Goal: Task Accomplishment & Management: Complete application form

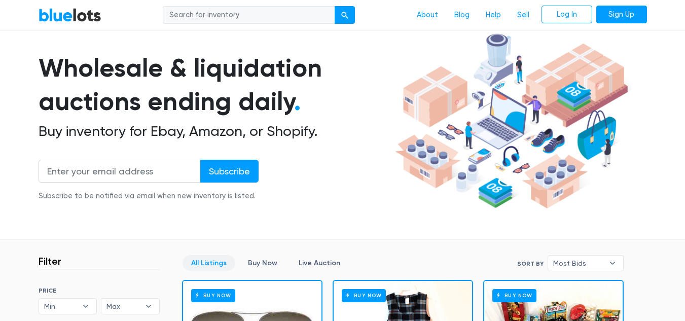
scroll to position [51, 0]
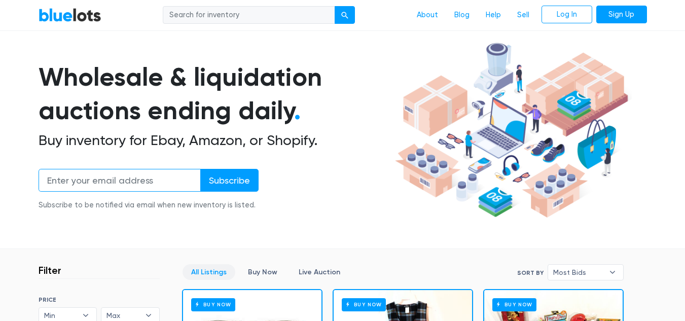
click at [118, 178] on input "email" at bounding box center [120, 180] width 162 height 23
type input "bosy.store.us@gmail.com"
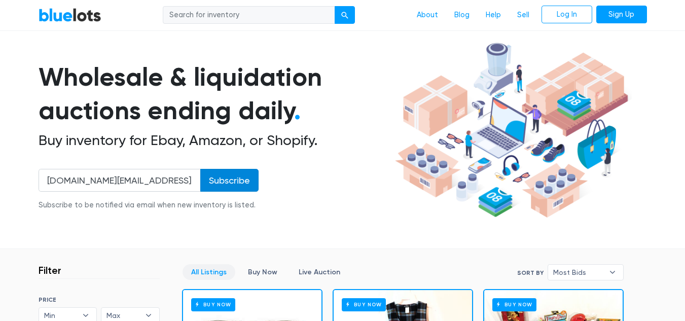
click at [231, 178] on input "Subscribe" at bounding box center [229, 180] width 58 height 23
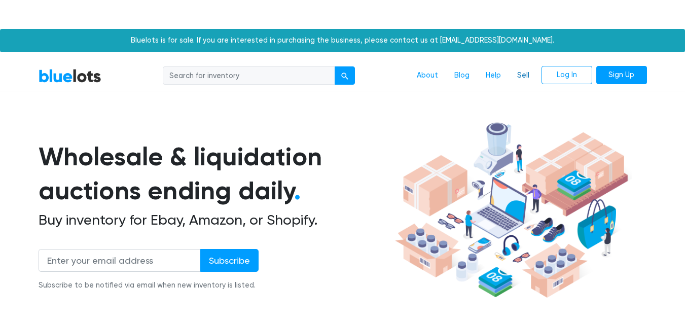
click at [523, 78] on link "Sell" at bounding box center [523, 75] width 28 height 19
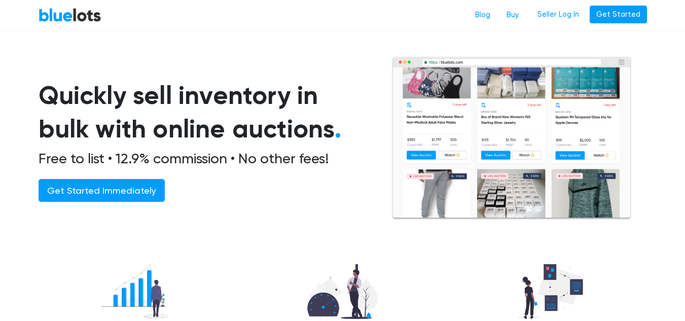
scroll to position [51, 0]
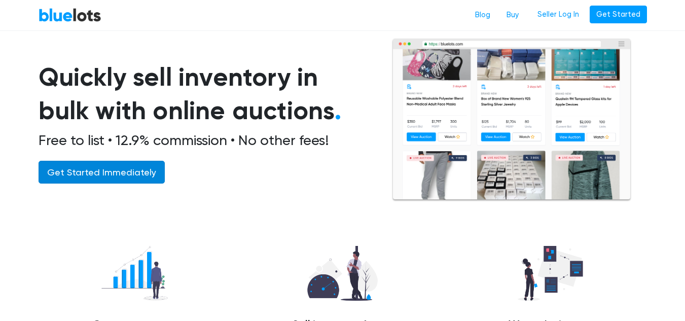
click at [117, 174] on link "Get Started Immediately" at bounding box center [102, 172] width 126 height 23
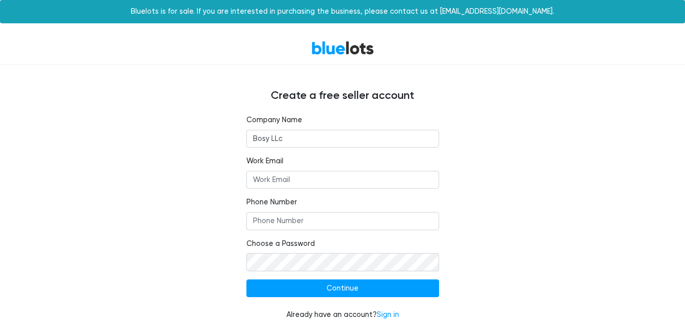
type input "Bosy LLc"
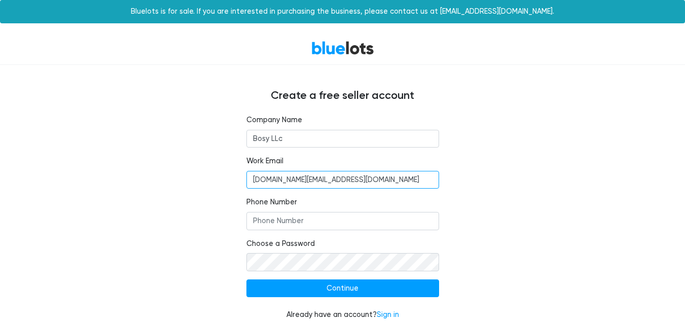
type input "[DOMAIN_NAME][EMAIL_ADDRESS][DOMAIN_NAME]"
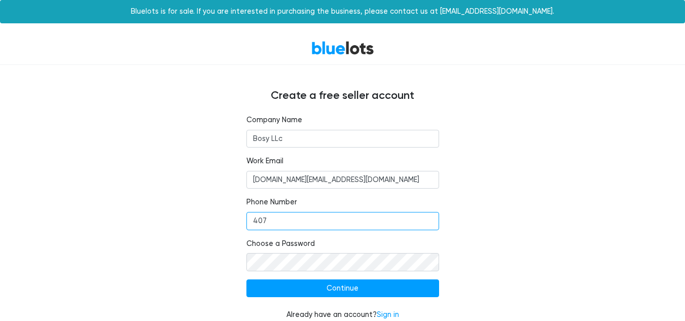
type input "4076326312"
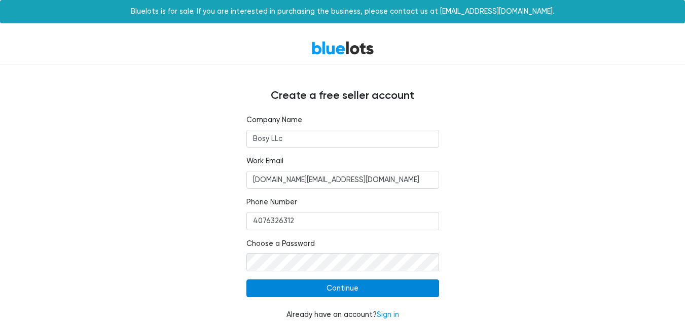
click at [338, 286] on input "Continue" at bounding box center [342, 288] width 193 height 18
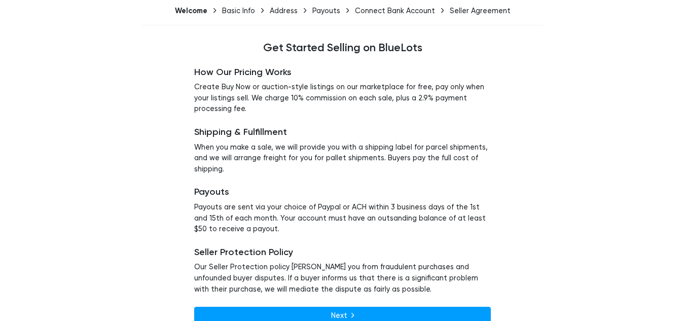
scroll to position [84, 0]
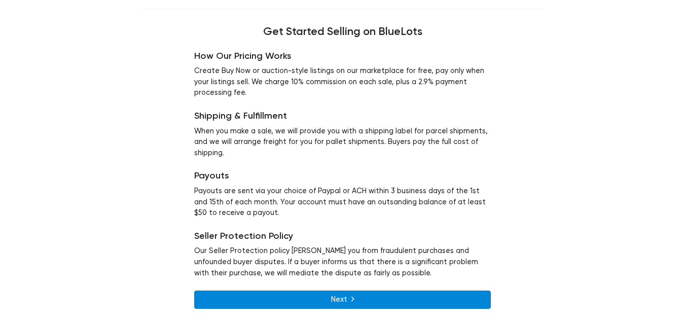
click at [353, 302] on icon at bounding box center [352, 299] width 3 height 9
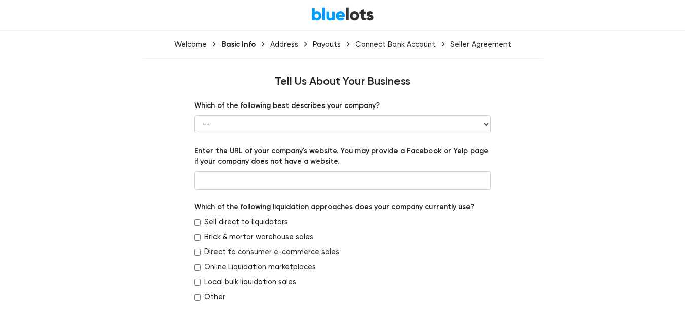
scroll to position [51, 0]
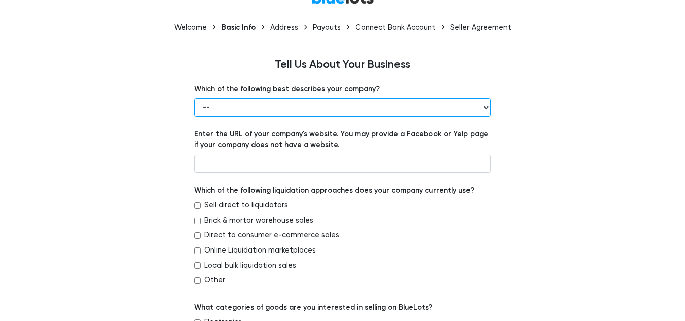
click at [309, 109] on select "-- Retailer Wholesaler Brand or Manufacturer Liquidator 3PL Other" at bounding box center [342, 107] width 296 height 18
select select "Brand or Manufacturer"
click at [194, 98] on select "-- Retailer Wholesaler Brand or Manufacturer Liquidator 3PL Other" at bounding box center [342, 107] width 296 height 18
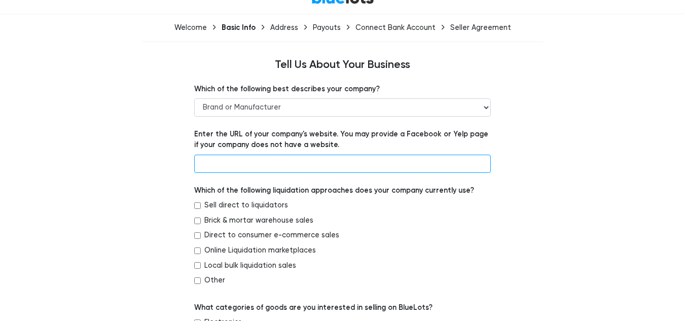
click at [260, 159] on input "text" at bounding box center [342, 164] width 296 height 18
paste input "https://bosystore.com/"
type input "https://bosystore.com/"
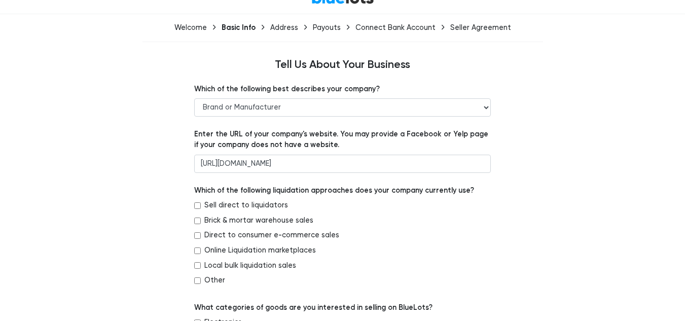
click at [197, 265] on input "Local bulk liquidation sales" at bounding box center [197, 265] width 7 height 7
checkbox input "true"
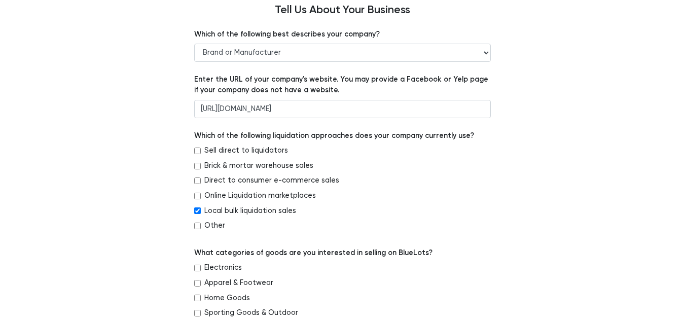
scroll to position [203, 0]
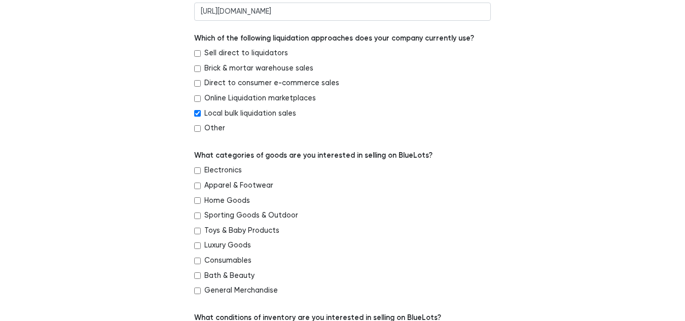
click at [199, 200] on input "Home Goods" at bounding box center [197, 200] width 7 height 7
checkbox input "true"
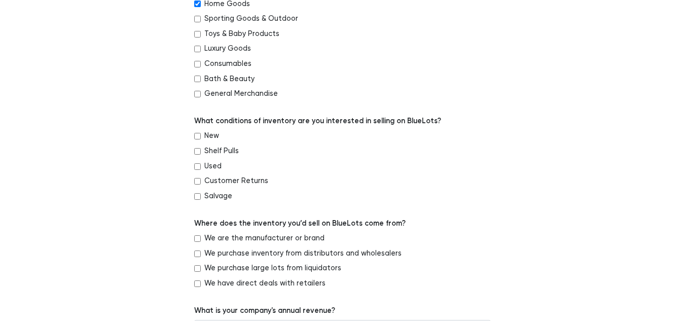
scroll to position [405, 0]
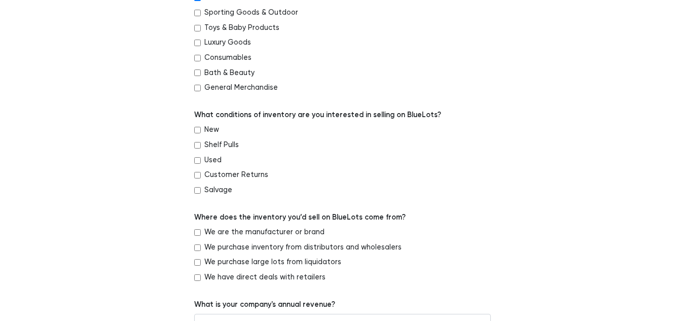
click at [197, 128] on input "New" at bounding box center [197, 130] width 7 height 7
checkbox input "true"
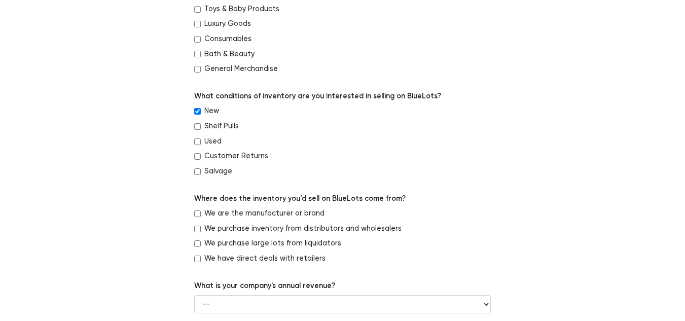
scroll to position [456, 0]
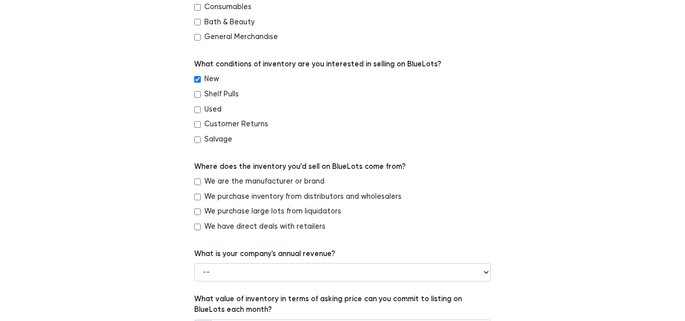
click at [198, 181] on input "We are the manufacturer or brand" at bounding box center [197, 181] width 7 height 7
checkbox input "true"
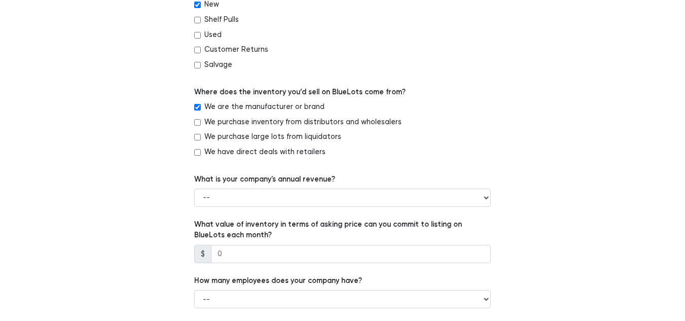
scroll to position [557, 0]
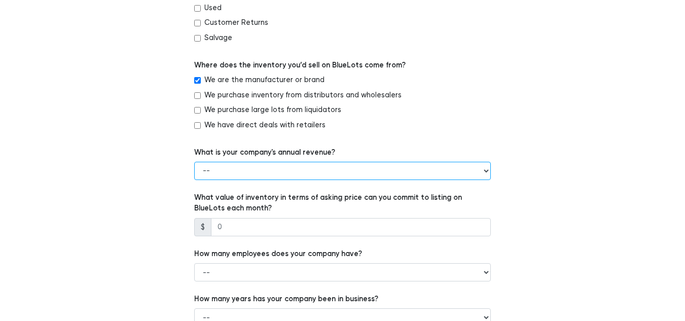
click at [248, 174] on select "-- Less than $100,000 $100,000 to $500,000 $500,000 to $1,000,000 $1,000,000 to…" at bounding box center [342, 171] width 296 height 18
select select "Less than $100,000"
click at [194, 162] on select "-- Less than $100,000 $100,000 to $500,000 $500,000 to $1,000,000 $1,000,000 to…" at bounding box center [342, 171] width 296 height 18
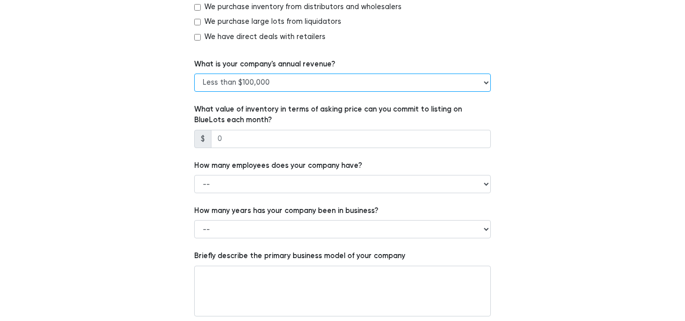
scroll to position [659, 0]
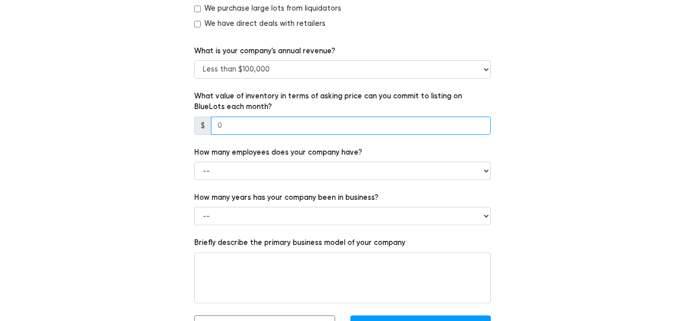
click at [251, 129] on input "number" at bounding box center [351, 126] width 280 height 18
type input "5000"
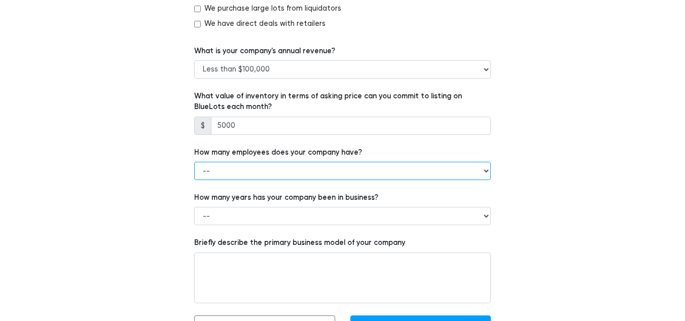
click at [287, 176] on select "-- 1 - 5 6 - 20 21 - 50 More than 50" at bounding box center [342, 171] width 296 height 18
select select "1 - 5"
click at [194, 162] on select "-- 1 - 5 6 - 20 21 - 50 More than 50" at bounding box center [342, 171] width 296 height 18
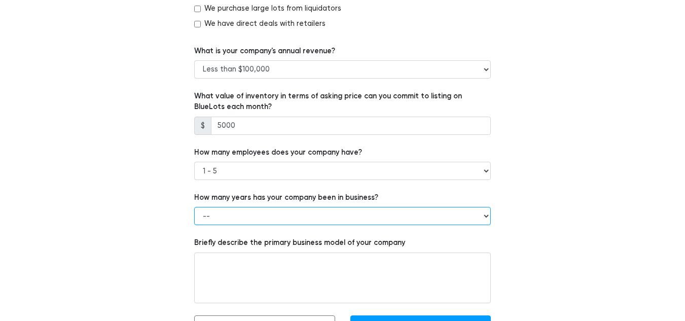
click at [243, 216] on select "-- Less than 1 year 1 to 3 years 4+ years" at bounding box center [342, 216] width 296 height 18
select select "1 to 3 years"
click at [194, 207] on select "-- Less than 1 year 1 to 3 years 4+ years" at bounding box center [342, 216] width 296 height 18
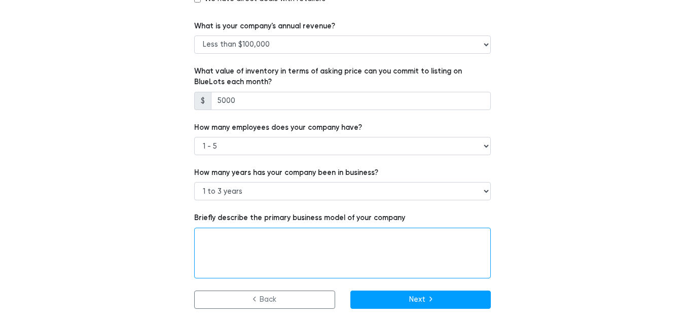
click at [249, 243] on textarea at bounding box center [342, 253] width 296 height 51
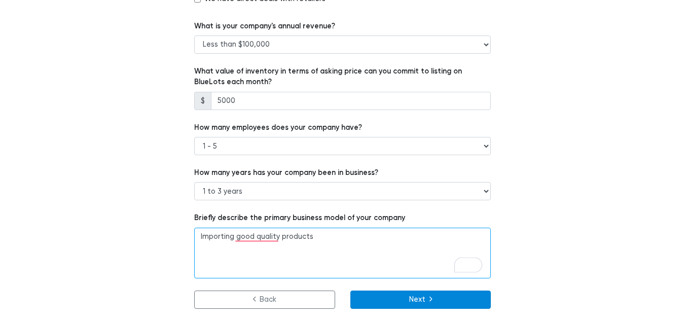
type textarea "Importing good quality products"
click at [415, 302] on button "Next" at bounding box center [420, 299] width 141 height 18
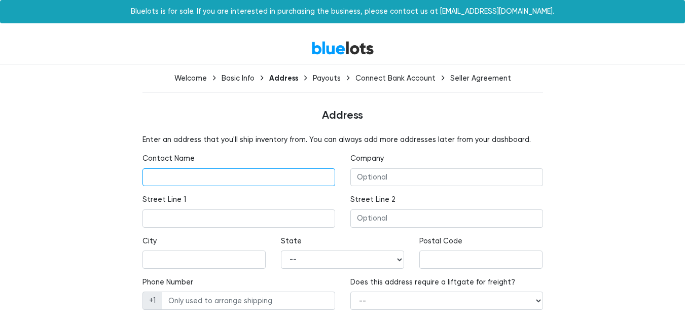
click at [240, 180] on input "text" at bounding box center [238, 177] width 193 height 18
type input "[PERSON_NAME]"
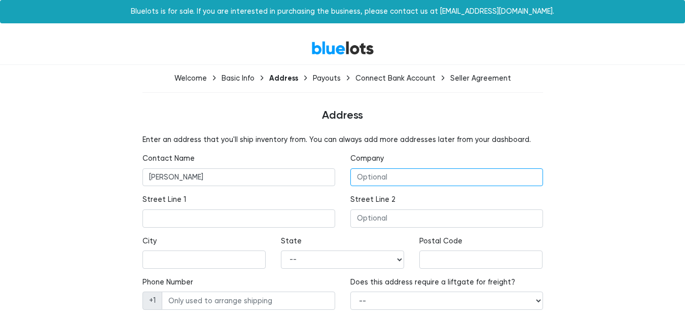
type input "IMARK LLC"
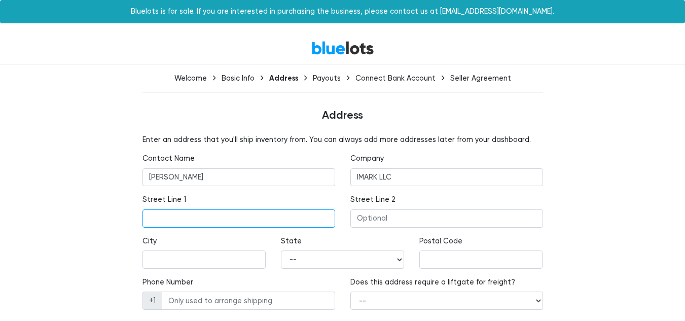
type input "[STREET_ADDRESS][PERSON_NAME]"
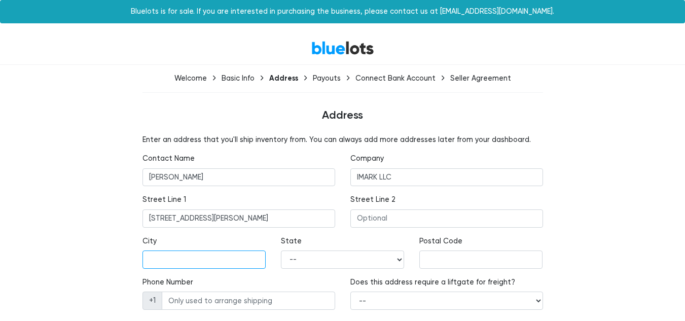
type input "[PERSON_NAME]"
select select "FL"
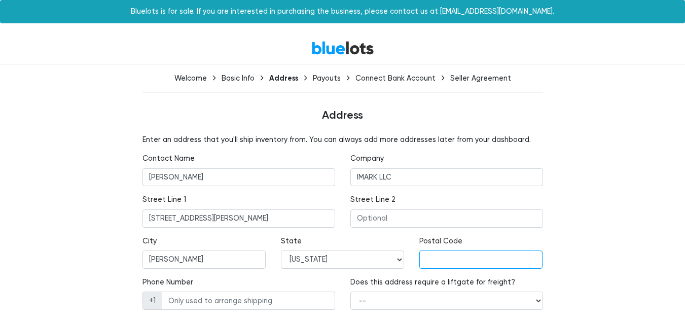
type input "33850"
type input "4076326312"
click at [69, 142] on div "Enter an address that you'll ship inventory from. You can always add more addre…" at bounding box center [342, 239] width 623 height 210
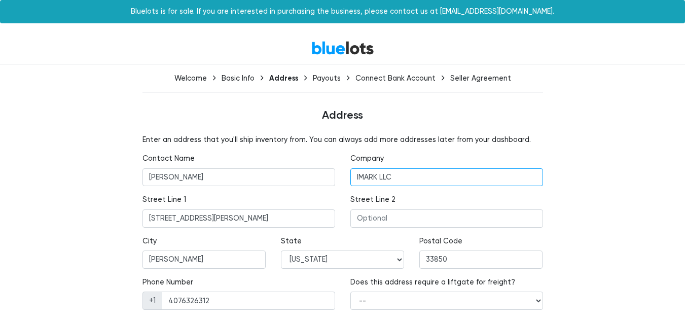
drag, startPoint x: 399, startPoint y: 178, endPoint x: 266, endPoint y: 178, distance: 133.3
click at [266, 178] on div "Contact Name Giancarlo Orlandi Company IMARK LLC" at bounding box center [343, 173] width 416 height 41
type input "BOSY LLC"
click at [53, 131] on div "Welcome Basic Info Address Payouts Connect Bank Account Seller Agreement Addres…" at bounding box center [342, 208] width 623 height 271
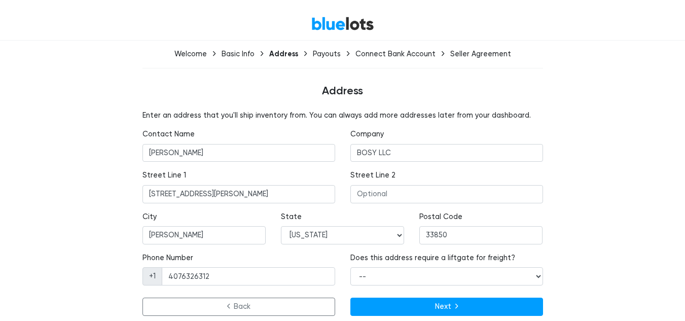
scroll to position [35, 0]
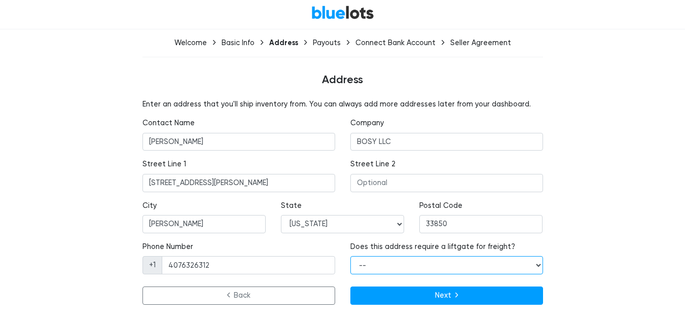
click at [451, 265] on select "-- Yes No" at bounding box center [446, 265] width 193 height 18
select select "false"
click at [350, 256] on select "-- Yes No" at bounding box center [446, 265] width 193 height 18
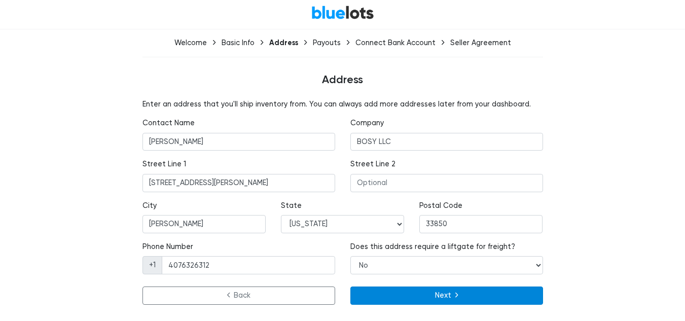
click at [463, 295] on button "Next" at bounding box center [446, 295] width 193 height 18
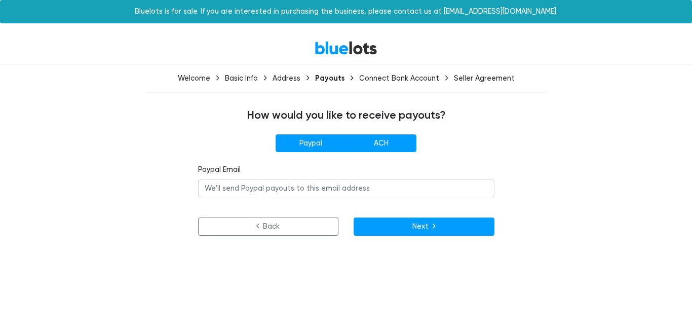
click at [384, 141] on label "ACH" at bounding box center [381, 143] width 70 height 18
radio input"] "true"
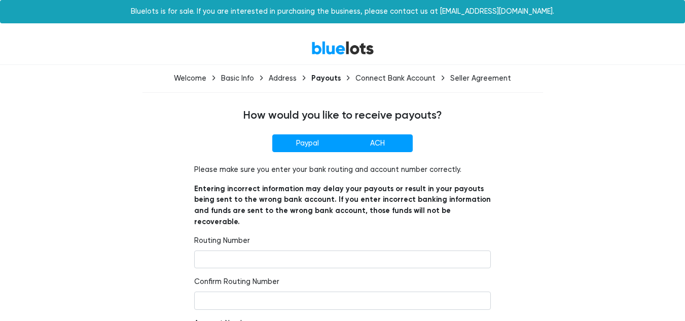
click at [304, 144] on label "Paypal" at bounding box center [307, 143] width 70 height 18
radio input"] "true"
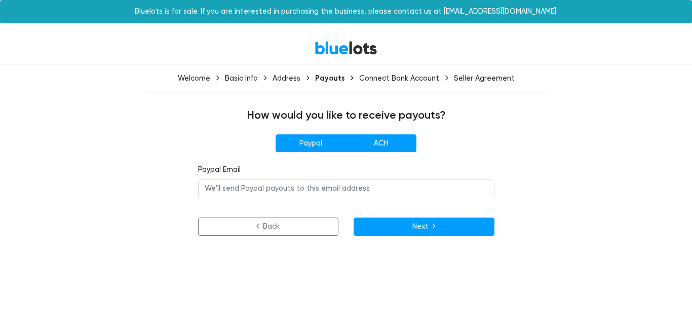
click at [398, 143] on label "ACH" at bounding box center [381, 143] width 70 height 18
radio input"] "true"
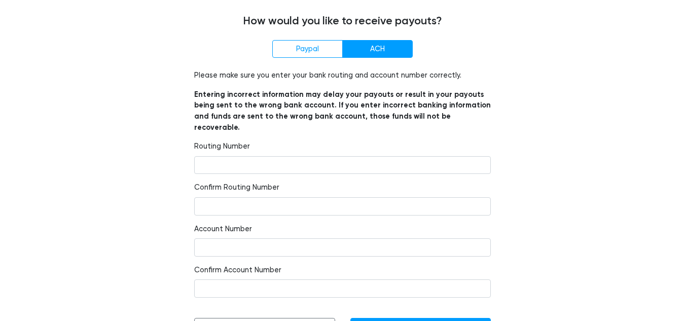
scroll to position [110, 0]
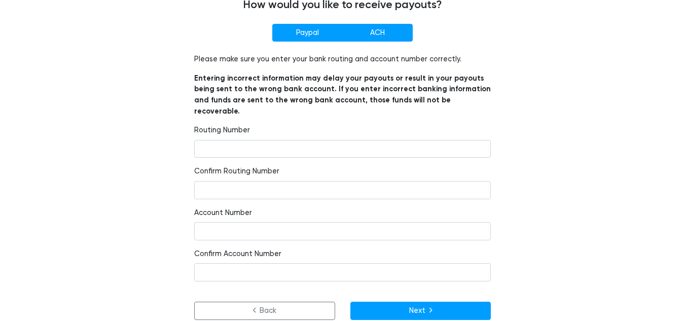
click at [321, 32] on label "Paypal" at bounding box center [307, 33] width 70 height 18
radio input"] "true"
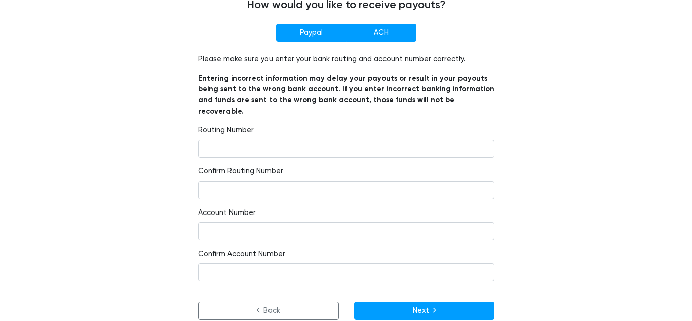
scroll to position [0, 0]
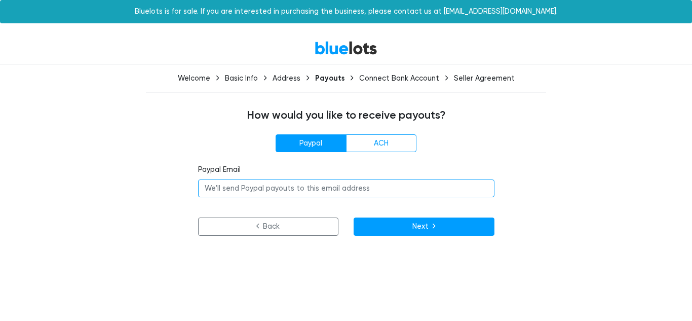
click at [270, 189] on input "email" at bounding box center [346, 188] width 296 height 18
drag, startPoint x: 263, startPoint y: 188, endPoint x: 190, endPoint y: 188, distance: 73.5
click at [190, 188] on div "Paypal ACH Paypal Email [PERSON_NAME][EMAIL_ADDRESS][PERSON_NAME][DOMAIN_NAME] …" at bounding box center [345, 184] width 623 height 101
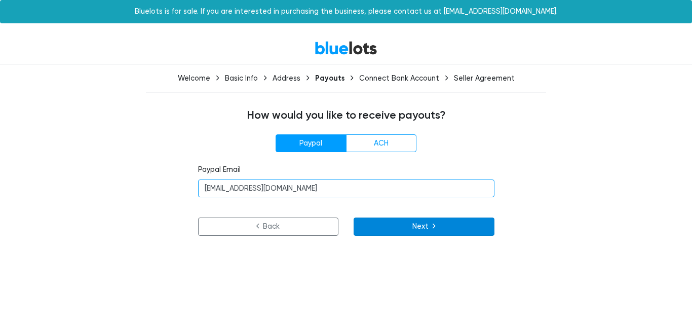
type input "[EMAIL_ADDRESS][DOMAIN_NAME]"
click at [453, 230] on button "Next" at bounding box center [424, 226] width 141 height 18
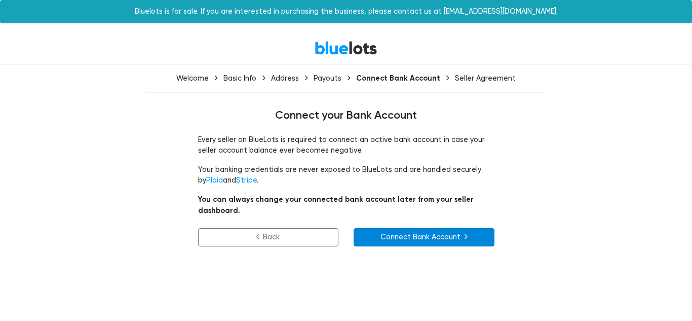
click at [462, 228] on link "Connect Bank Account" at bounding box center [424, 237] width 141 height 18
